Goal: Task Accomplishment & Management: Manage account settings

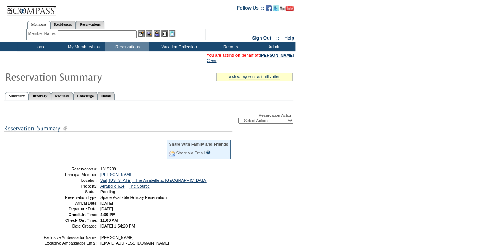
scroll to position [38, 0]
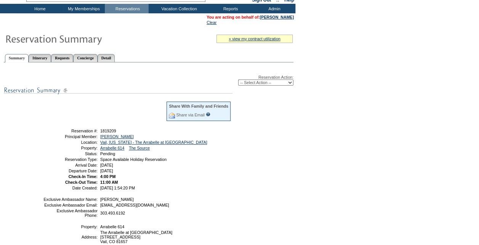
click at [284, 85] on select "-- Select Action -- Modify Reservation Dates Modify Reservation Cost Modify Occ…" at bounding box center [265, 83] width 55 height 6
select select "CancelRes"
click at [238, 80] on select "-- Select Action -- Modify Reservation Dates Modify Reservation Cost Modify Occ…" at bounding box center [265, 83] width 55 height 6
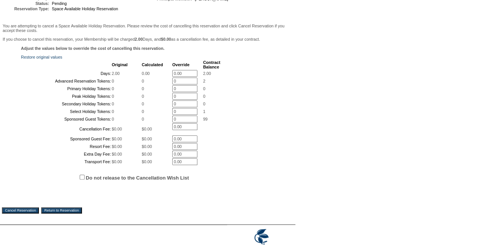
scroll to position [197, 0]
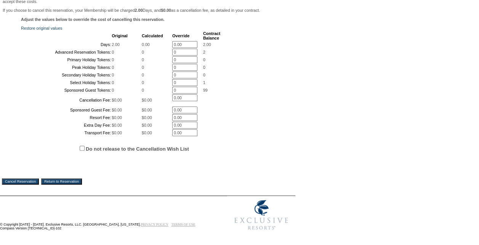
click at [20, 182] on input "Cancel Reservation" at bounding box center [20, 182] width 37 height 6
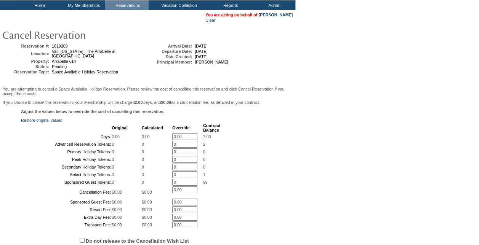
scroll to position [0, 0]
